Goal: Task Accomplishment & Management: Manage account settings

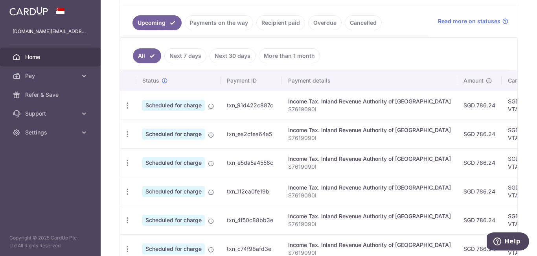
scroll to position [196, 0]
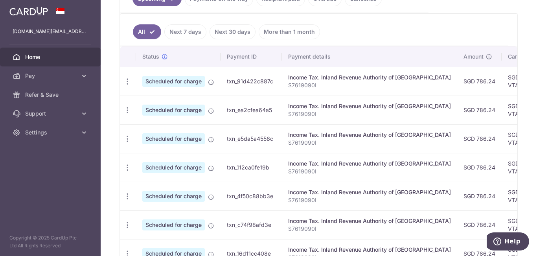
drag, startPoint x: 504, startPoint y: 86, endPoint x: 534, endPoint y: 83, distance: 30.4
click at [534, 83] on div "× Pause Schedule Pause all future payments in this series Pause just this one p…" at bounding box center [319, 128] width 436 height 256
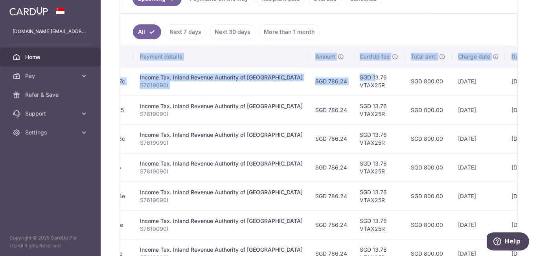
scroll to position [0, 212]
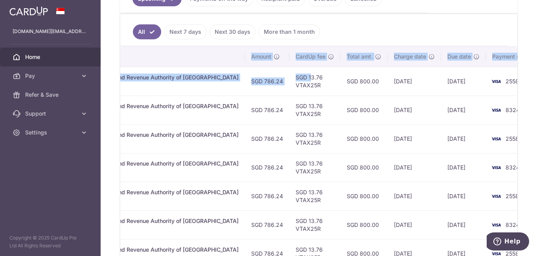
drag, startPoint x: 477, startPoint y: 77, endPoint x: 530, endPoint y: 75, distance: 53.9
click at [530, 75] on div "× Pause Schedule Pause all future payments in this series Pause just this one p…" at bounding box center [319, 128] width 436 height 256
click at [501, 90] on td "2558" at bounding box center [516, 81] width 60 height 29
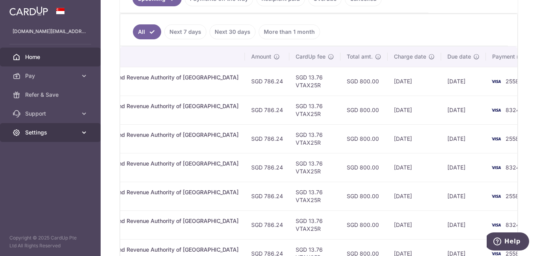
click at [57, 134] on span "Settings" at bounding box center [51, 132] width 52 height 8
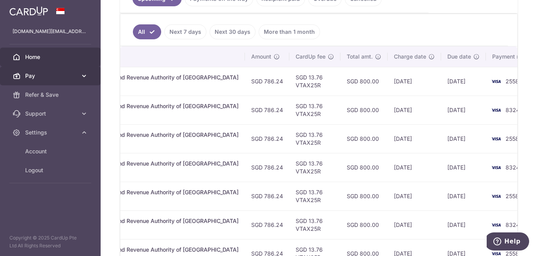
click at [77, 75] on span "Pay" at bounding box center [51, 76] width 52 height 8
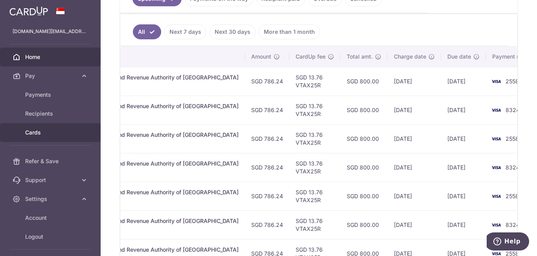
click at [33, 130] on span "Cards" at bounding box center [51, 132] width 52 height 8
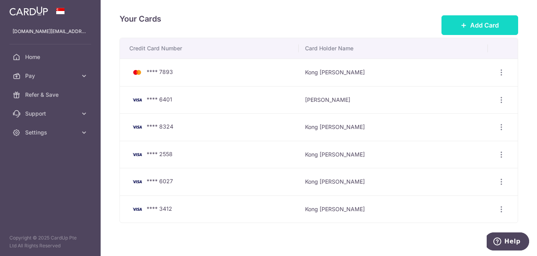
click at [479, 23] on span "Add Card" at bounding box center [484, 24] width 29 height 9
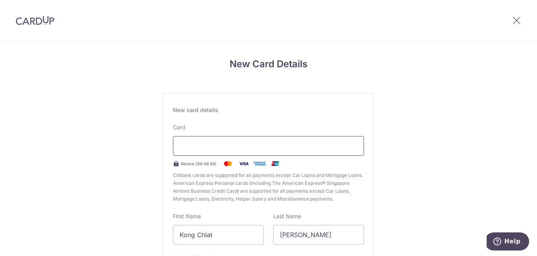
click at [246, 151] on div at bounding box center [268, 146] width 191 height 20
click at [440, 106] on div "New Card Details New card details Card Secure 256-bit SSL Citibank cards are su…" at bounding box center [268, 206] width 537 height 330
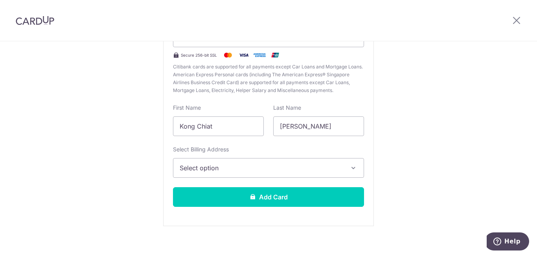
scroll to position [116, 0]
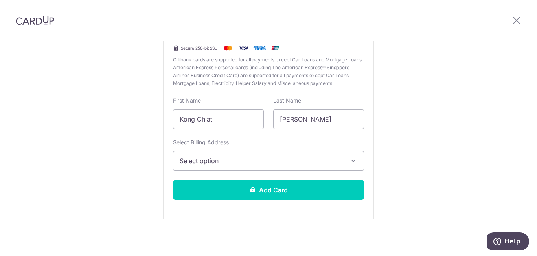
click at [283, 164] on span "Select option" at bounding box center [261, 160] width 163 height 9
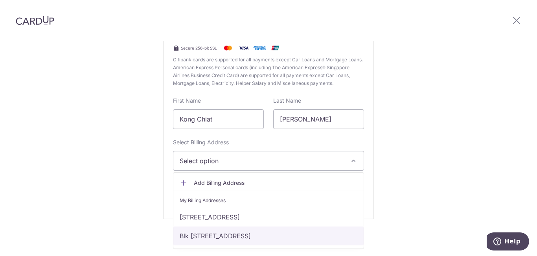
click at [228, 232] on link "Blk 40 Lengkong Tujoh #08-18, Singapore, Singapore, Singapore-417393" at bounding box center [268, 235] width 190 height 19
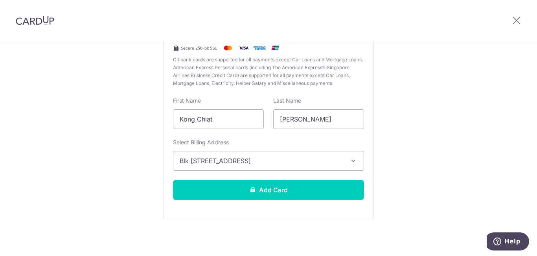
click at [391, 136] on div "New Card Details New card details Card Secure 256-bit SSL Citibank cards are su…" at bounding box center [268, 91] width 537 height 330
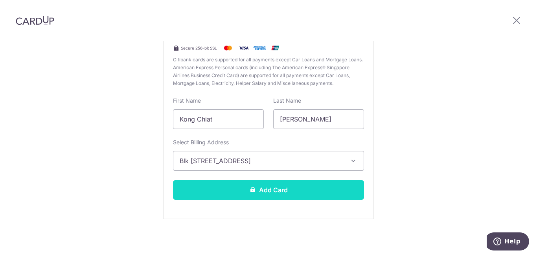
click at [345, 193] on button "Add Card" at bounding box center [268, 190] width 191 height 20
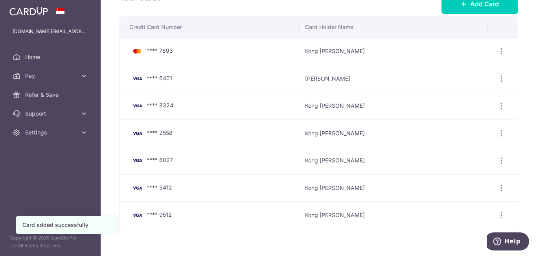
scroll to position [39, 0]
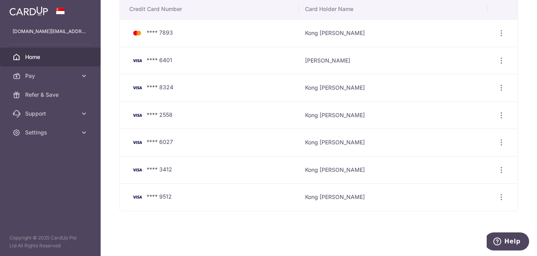
click at [52, 57] on span "Home" at bounding box center [51, 57] width 52 height 8
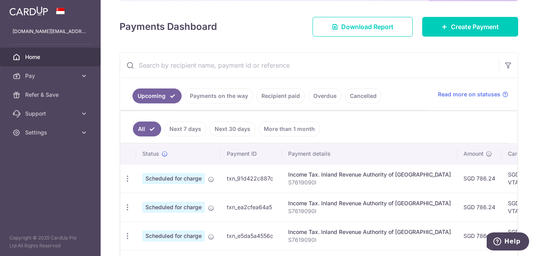
scroll to position [118, 0]
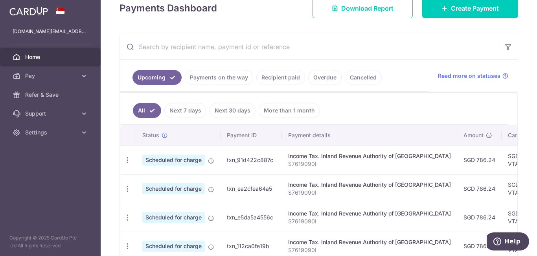
click at [501, 158] on td "SGD 13.76 VTAX25R" at bounding box center [526, 159] width 51 height 29
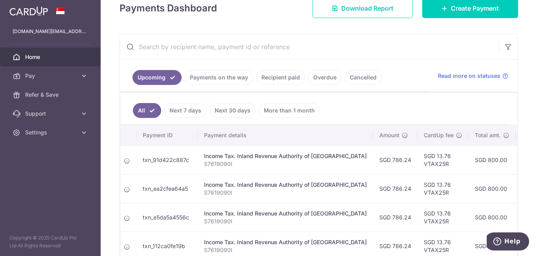
scroll to position [0, 140]
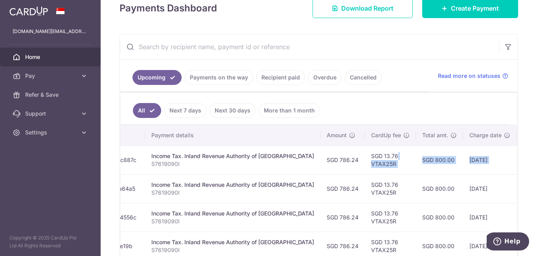
drag, startPoint x: 492, startPoint y: 156, endPoint x: 510, endPoint y: 154, distance: 18.2
click at [510, 154] on tr "Update payment Cancel payment Scheduled for charge txn_91d422c887c Income Tax. …" at bounding box center [301, 159] width 637 height 29
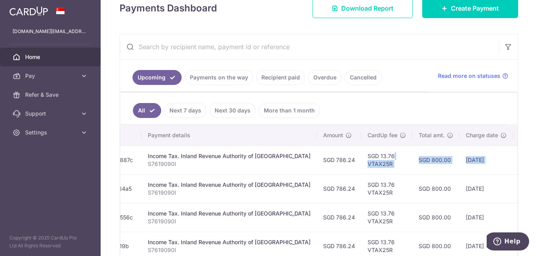
click at [513, 170] on td "24/09/2025" at bounding box center [535, 159] width 45 height 29
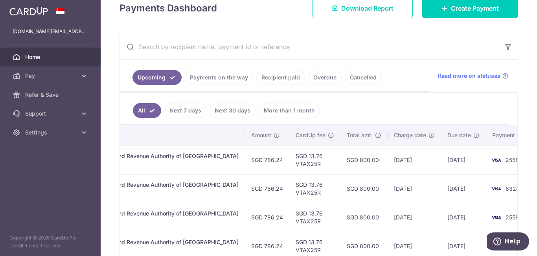
drag, startPoint x: 469, startPoint y: 160, endPoint x: 536, endPoint y: 151, distance: 67.5
click at [536, 151] on div "× Pause Schedule Pause all future payments in this series Pause just this one p…" at bounding box center [319, 128] width 436 height 256
click at [508, 156] on td "2558" at bounding box center [516, 159] width 60 height 29
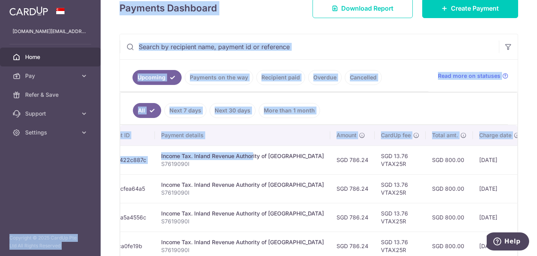
scroll to position [0, 0]
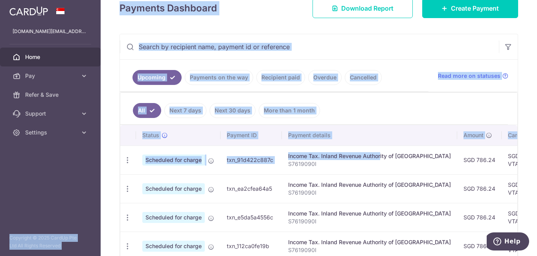
drag, startPoint x: 142, startPoint y: 155, endPoint x: 94, endPoint y: 149, distance: 48.3
click at [94, 149] on main "[DOMAIN_NAME][EMAIL_ADDRESS][DOMAIN_NAME] Home Pay Payments Recipients Cards Re…" at bounding box center [268, 128] width 537 height 256
click at [157, 146] on td "Scheduled for charge" at bounding box center [178, 159] width 84 height 29
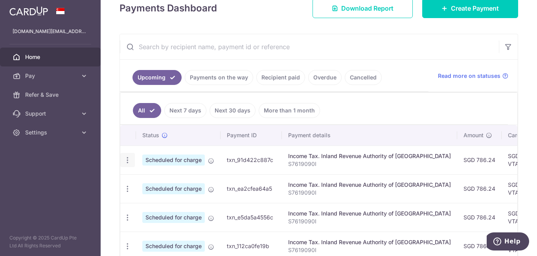
click at [126, 157] on icon "button" at bounding box center [127, 160] width 8 height 8
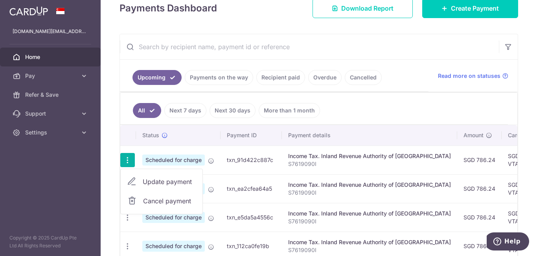
click at [160, 182] on span "Update payment" at bounding box center [169, 181] width 53 height 9
radio input "true"
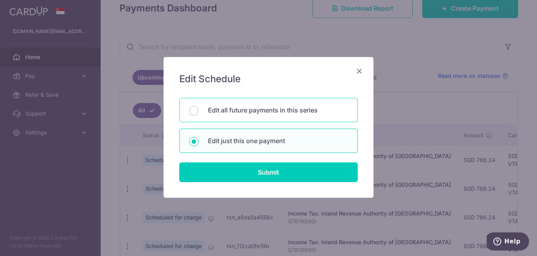
click at [308, 108] on p "Edit all future payments in this series" at bounding box center [278, 109] width 140 height 9
click at [198, 108] on input "Edit all future payments in this series" at bounding box center [193, 110] width 9 height 9
radio input "true"
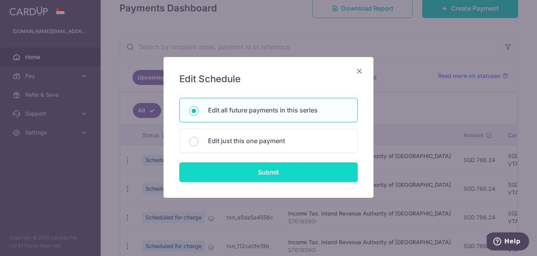
click at [312, 175] on input "Submit" at bounding box center [268, 172] width 178 height 20
radio input "true"
type input "786.24"
type input "S7619090I"
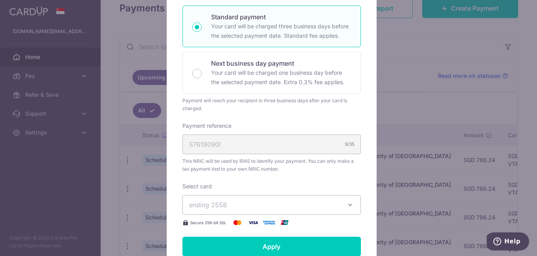
scroll to position [236, 0]
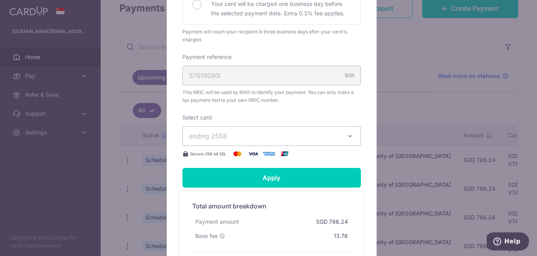
click at [336, 138] on span "ending 2558" at bounding box center [264, 135] width 151 height 9
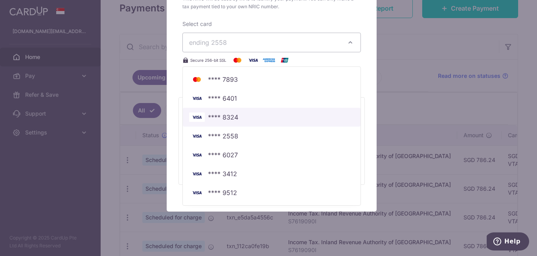
scroll to position [342, 0]
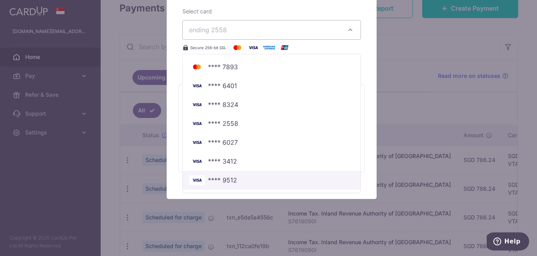
click at [225, 179] on span "**** 9512" at bounding box center [222, 179] width 29 height 9
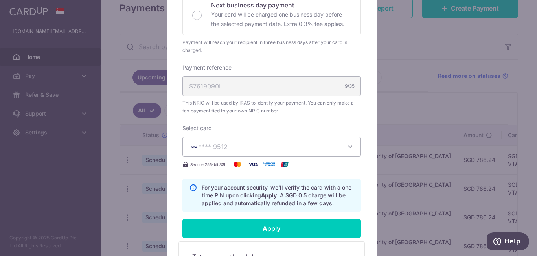
scroll to position [236, 0]
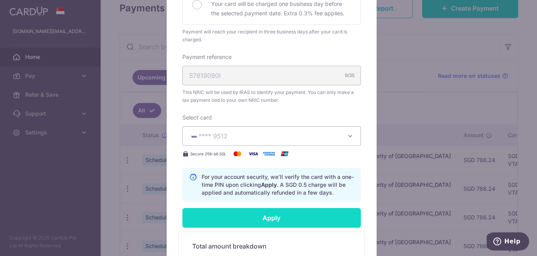
click at [290, 213] on input "Apply" at bounding box center [271, 218] width 178 height 20
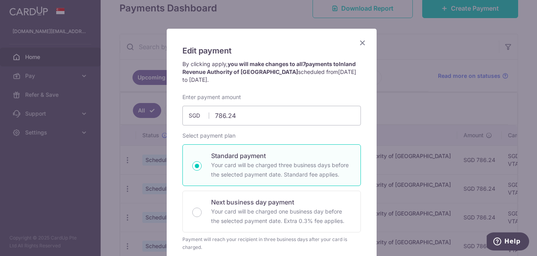
scroll to position [0, 0]
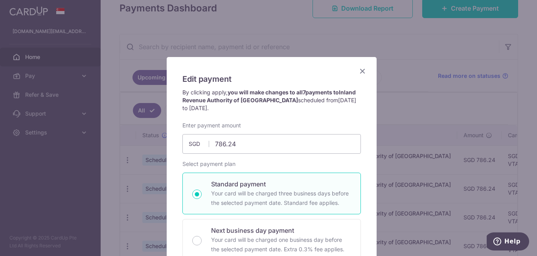
type input "Successfully Applied"
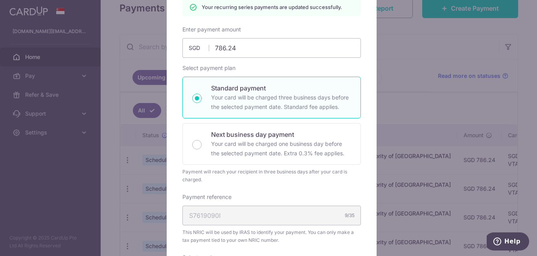
scroll to position [39, 0]
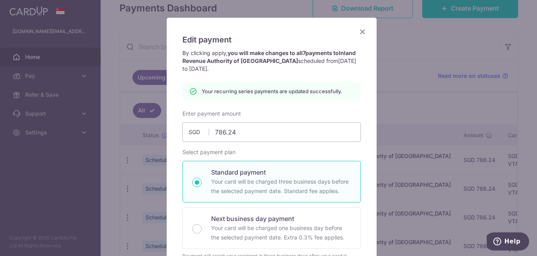
click at [361, 32] on icon "Close" at bounding box center [362, 32] width 9 height 10
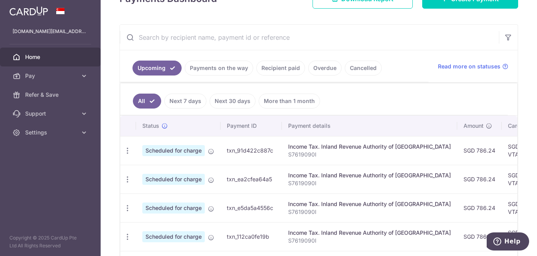
drag, startPoint x: 350, startPoint y: 244, endPoint x: 413, endPoint y: 244, distance: 63.7
click at [413, 244] on p "S7619090I" at bounding box center [369, 241] width 163 height 8
click at [128, 150] on icon "button" at bounding box center [127, 151] width 8 height 8
click at [153, 169] on span "Update payment" at bounding box center [169, 171] width 53 height 9
radio input "true"
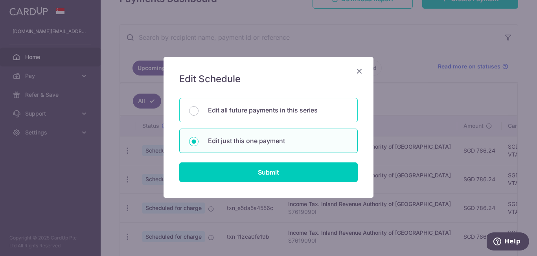
click at [267, 108] on p "Edit all future payments in this series" at bounding box center [278, 109] width 140 height 9
click at [198, 108] on input "Edit all future payments in this series" at bounding box center [193, 110] width 9 height 9
radio input "true"
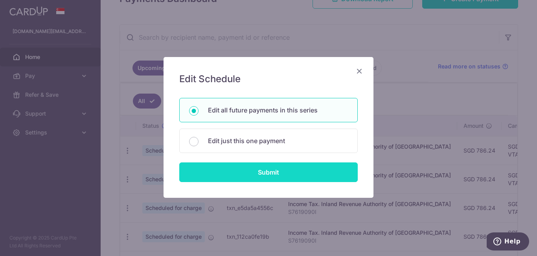
click at [270, 165] on input "Submit" at bounding box center [268, 172] width 178 height 20
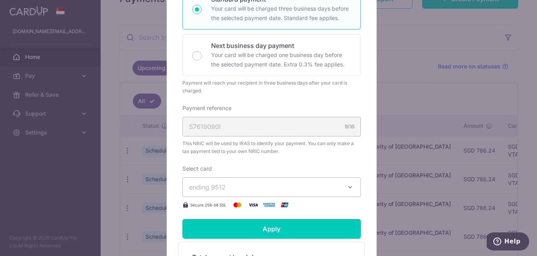
scroll to position [106, 0]
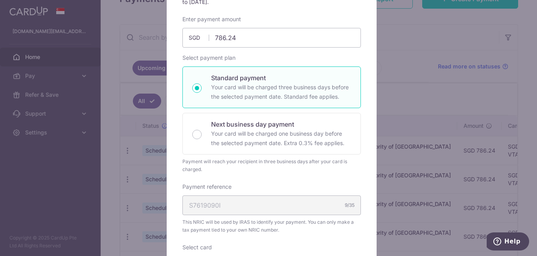
click at [307, 71] on div "Standard payment Your card will be charged three business days before the selec…" at bounding box center [271, 87] width 178 height 42
click at [316, 90] on p "Your card will be charged three business days before the selected payment date.…" at bounding box center [281, 92] width 140 height 19
click at [202, 90] on input "Standard payment Your card will be charged three business days before the selec…" at bounding box center [196, 87] width 9 height 9
radio input "true"
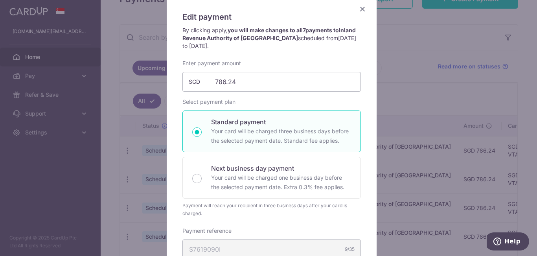
scroll to position [28, 0]
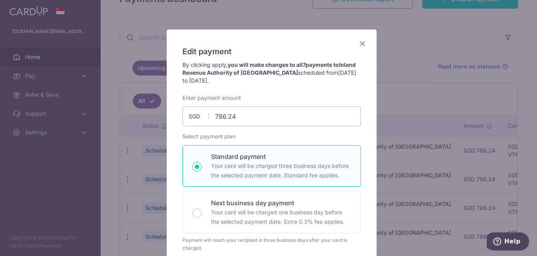
click at [358, 43] on icon "Close" at bounding box center [362, 44] width 9 height 10
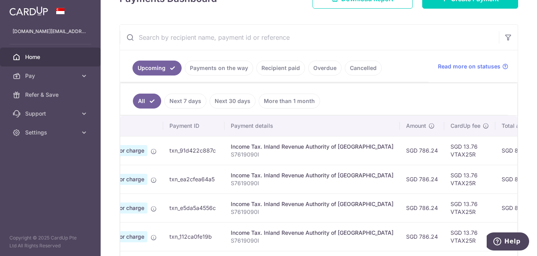
scroll to position [0, 212]
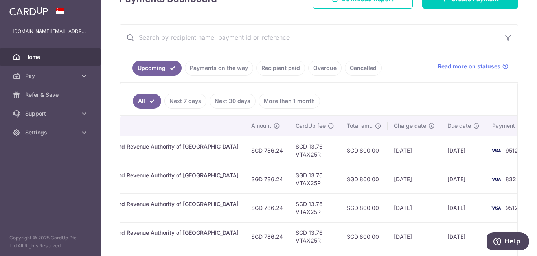
drag, startPoint x: 470, startPoint y: 145, endPoint x: 536, endPoint y: 150, distance: 66.2
click at [536, 150] on div "× Pause Schedule Pause all future payments in this series Pause just this one p…" at bounding box center [319, 128] width 436 height 256
drag, startPoint x: 457, startPoint y: 171, endPoint x: 378, endPoint y: 160, distance: 79.9
click at [486, 172] on td "8324" at bounding box center [516, 179] width 60 height 29
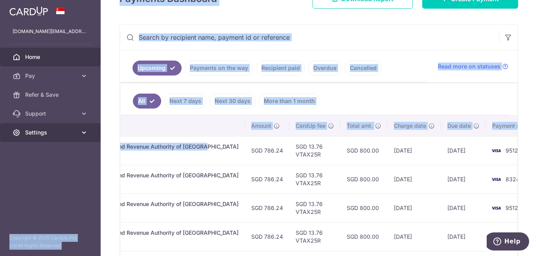
scroll to position [0, 0]
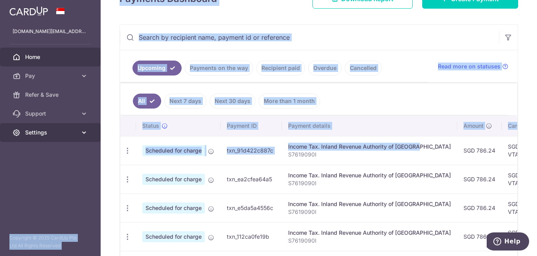
drag, startPoint x: 178, startPoint y: 145, endPoint x: 75, endPoint y: 134, distance: 104.0
click at [75, 134] on main "[DOMAIN_NAME][EMAIL_ADDRESS][DOMAIN_NAME] Home Pay Payments Recipients Cards Re…" at bounding box center [268, 128] width 537 height 256
click at [117, 144] on div "× Pause Schedule Pause all future payments in this series Pause just this one p…" at bounding box center [319, 128] width 436 height 256
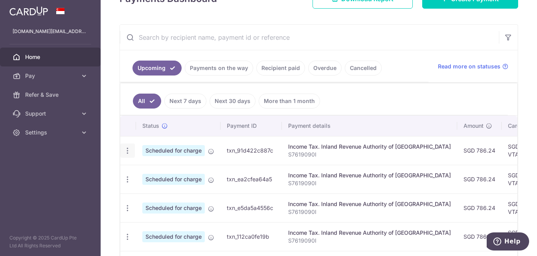
click at [128, 148] on icon "button" at bounding box center [127, 151] width 8 height 8
click at [165, 169] on span "Update payment" at bounding box center [169, 171] width 53 height 9
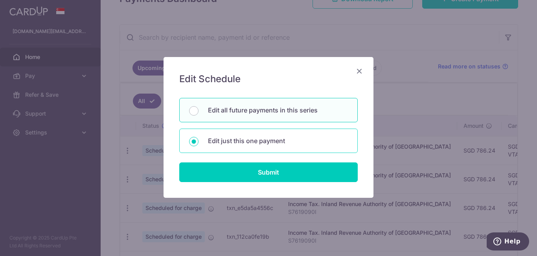
click at [226, 138] on p "Edit just this one payment" at bounding box center [278, 140] width 140 height 9
click at [198, 138] on input "Edit just this one payment" at bounding box center [193, 141] width 9 height 9
radio input "true"
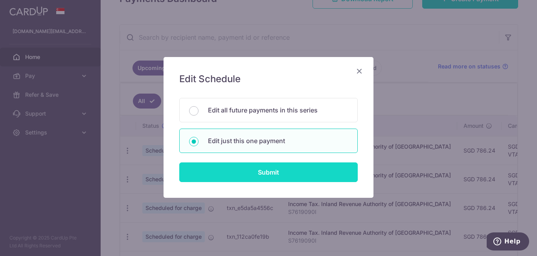
click at [256, 166] on input "Submit" at bounding box center [268, 172] width 178 height 20
radio input "true"
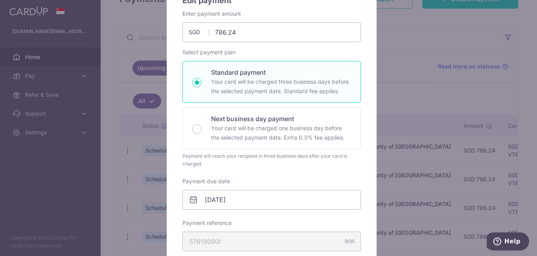
scroll to position [157, 0]
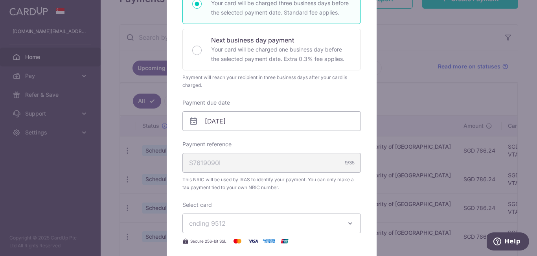
click at [137, 119] on div "Edit payment By clicking apply, you will make changes to all 7 payments to Inla…" at bounding box center [268, 128] width 537 height 256
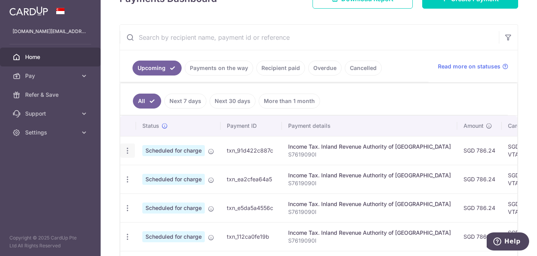
click at [129, 152] on icon "button" at bounding box center [127, 151] width 8 height 8
click at [149, 168] on span "Update payment" at bounding box center [169, 171] width 53 height 9
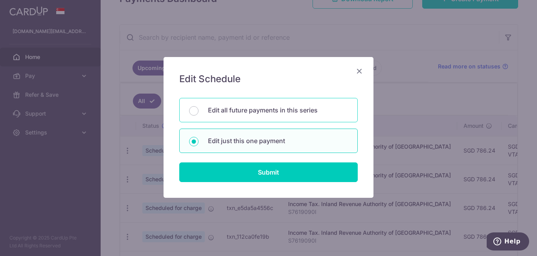
click at [246, 112] on p "Edit all future payments in this series" at bounding box center [278, 109] width 140 height 9
click at [198, 112] on input "Edit all future payments in this series" at bounding box center [193, 110] width 9 height 9
radio input "true"
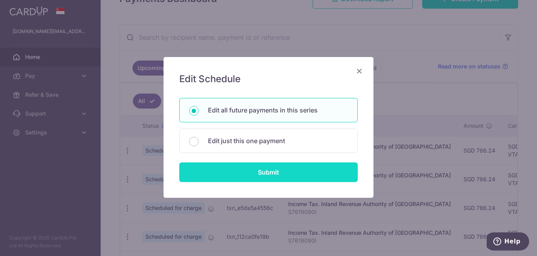
click at [266, 164] on input "Submit" at bounding box center [268, 172] width 178 height 20
radio input "true"
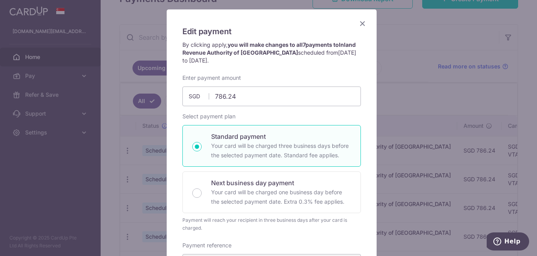
scroll to position [39, 0]
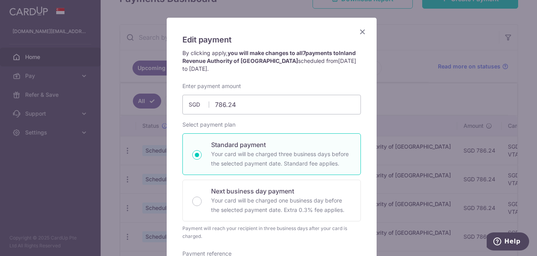
click at [364, 31] on div "Edit payment By clicking apply, you will make changes to all 7 payments to Inla…" at bounding box center [272, 260] width 210 height 484
click at [362, 33] on icon "Close" at bounding box center [362, 32] width 9 height 10
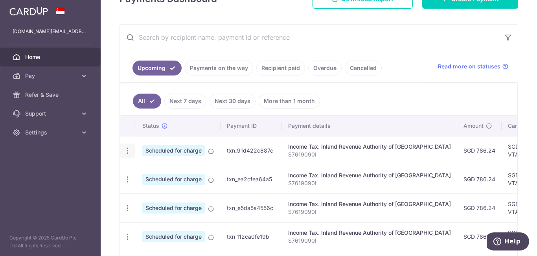
click at [128, 154] on icon "button" at bounding box center [127, 151] width 8 height 8
click at [364, 99] on ul "All Next 7 days Next 30 days More than 1 month" at bounding box center [313, 99] width 387 height 32
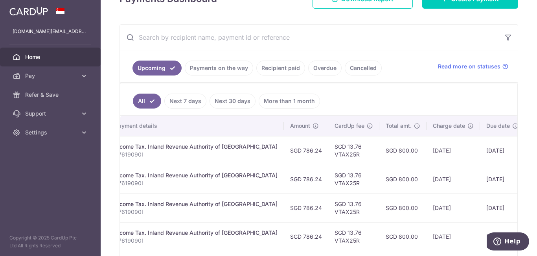
scroll to position [0, 212]
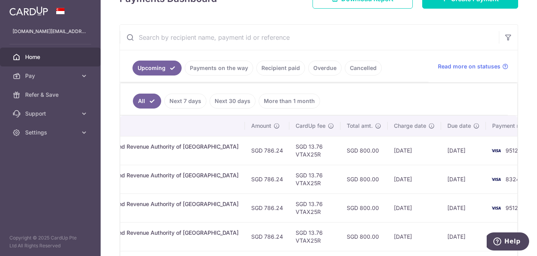
drag, startPoint x: 463, startPoint y: 152, endPoint x: 531, endPoint y: 148, distance: 68.1
click at [531, 148] on div "× Pause Schedule Pause all future payments in this series Pause just this one p…" at bounding box center [319, 128] width 436 height 256
click at [486, 156] on td "9512" at bounding box center [516, 150] width 60 height 29
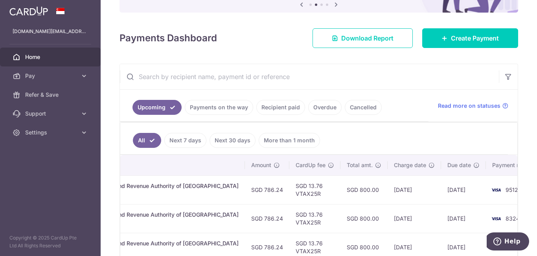
drag, startPoint x: 360, startPoint y: 150, endPoint x: 99, endPoint y: 180, distance: 261.8
click at [99, 180] on main "[DOMAIN_NAME][EMAIL_ADDRESS][DOMAIN_NAME] Home Pay Payments Recipients Cards Re…" at bounding box center [268, 128] width 537 height 256
click at [134, 180] on td "Income Tax. Inland Revenue Authority of [GEOGRAPHIC_DATA] S7619090I" at bounding box center [157, 189] width 175 height 29
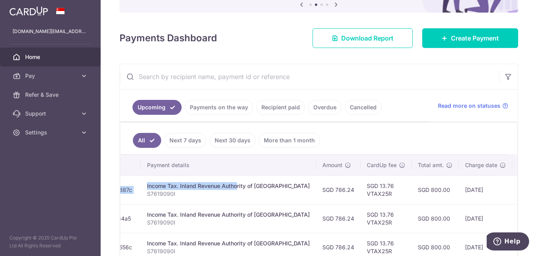
scroll to position [0, 0]
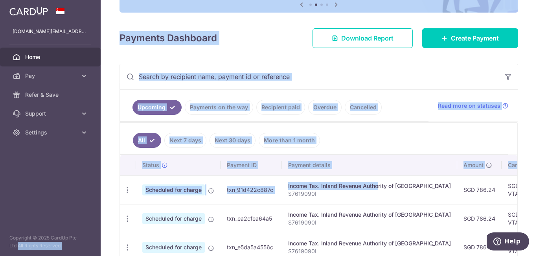
drag, startPoint x: 138, startPoint y: 187, endPoint x: 99, endPoint y: 191, distance: 39.1
click at [99, 191] on main "[DOMAIN_NAME][EMAIL_ADDRESS][DOMAIN_NAME] Home Pay Payments Recipients Cards Re…" at bounding box center [268, 128] width 537 height 256
click at [127, 191] on icon "button" at bounding box center [127, 190] width 8 height 8
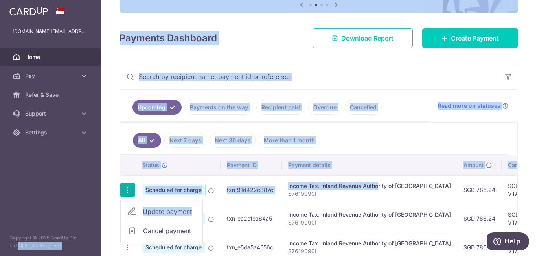
click at [153, 212] on span "Update payment" at bounding box center [169, 211] width 53 height 9
radio input "true"
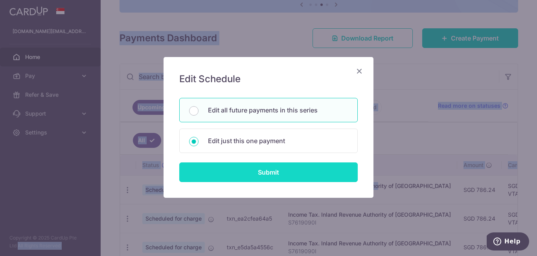
click at [235, 171] on input "Submit" at bounding box center [268, 172] width 178 height 20
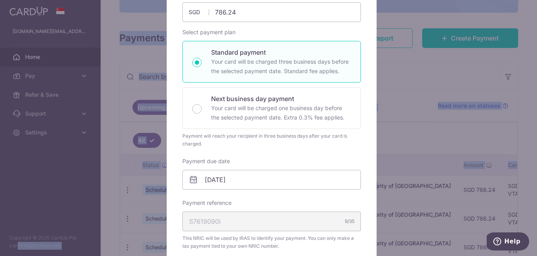
scroll to position [118, 0]
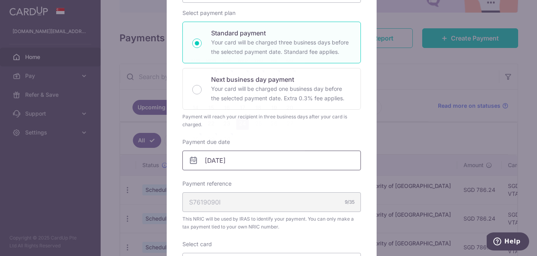
click at [233, 160] on input "[DATE]" at bounding box center [271, 160] width 178 height 20
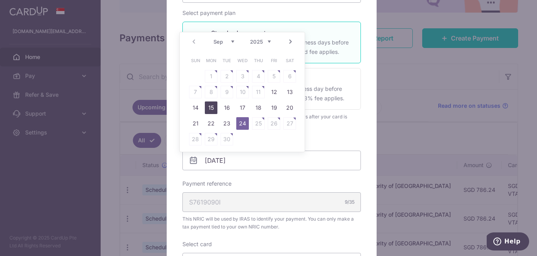
click at [207, 108] on link "15" at bounding box center [211, 107] width 13 height 13
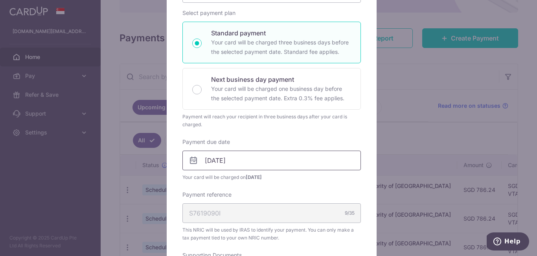
click at [277, 164] on input "[DATE]" at bounding box center [271, 160] width 178 height 20
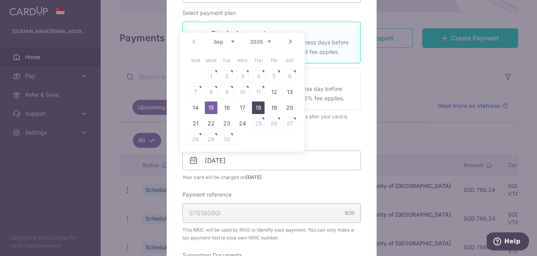
click at [254, 106] on link "18" at bounding box center [258, 107] width 13 height 13
type input "[DATE]"
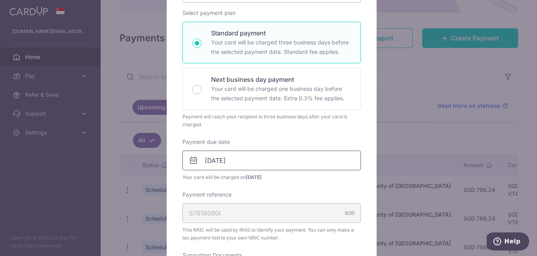
click at [249, 157] on input "[DATE]" at bounding box center [271, 160] width 178 height 20
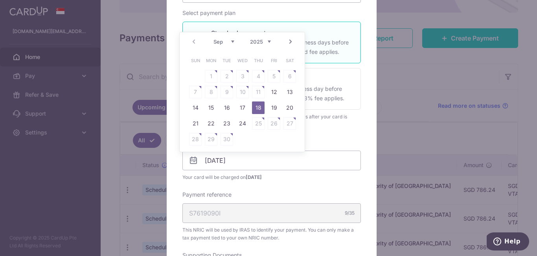
click at [292, 40] on link "Next" at bounding box center [290, 41] width 9 height 9
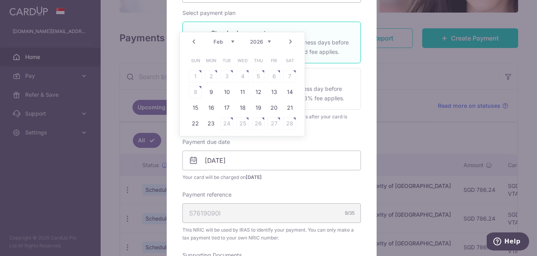
click at [194, 46] on link "Prev" at bounding box center [193, 41] width 9 height 9
click at [257, 108] on link "18" at bounding box center [258, 107] width 13 height 13
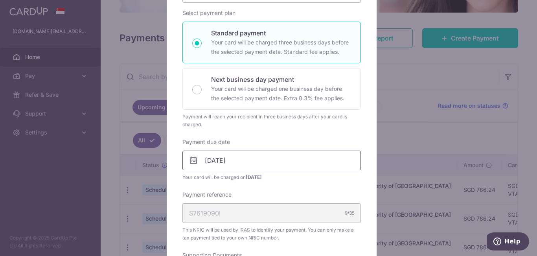
click at [245, 163] on input "[DATE]" at bounding box center [271, 160] width 178 height 20
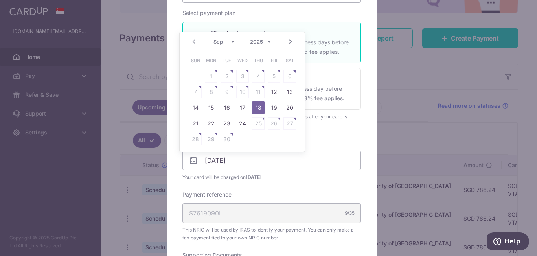
click at [276, 187] on div "Enter payment amount 786.24 786.24 SGD To change the payment amount, please can…" at bounding box center [271, 217] width 178 height 492
